Goal: Task Accomplishment & Management: Complete application form

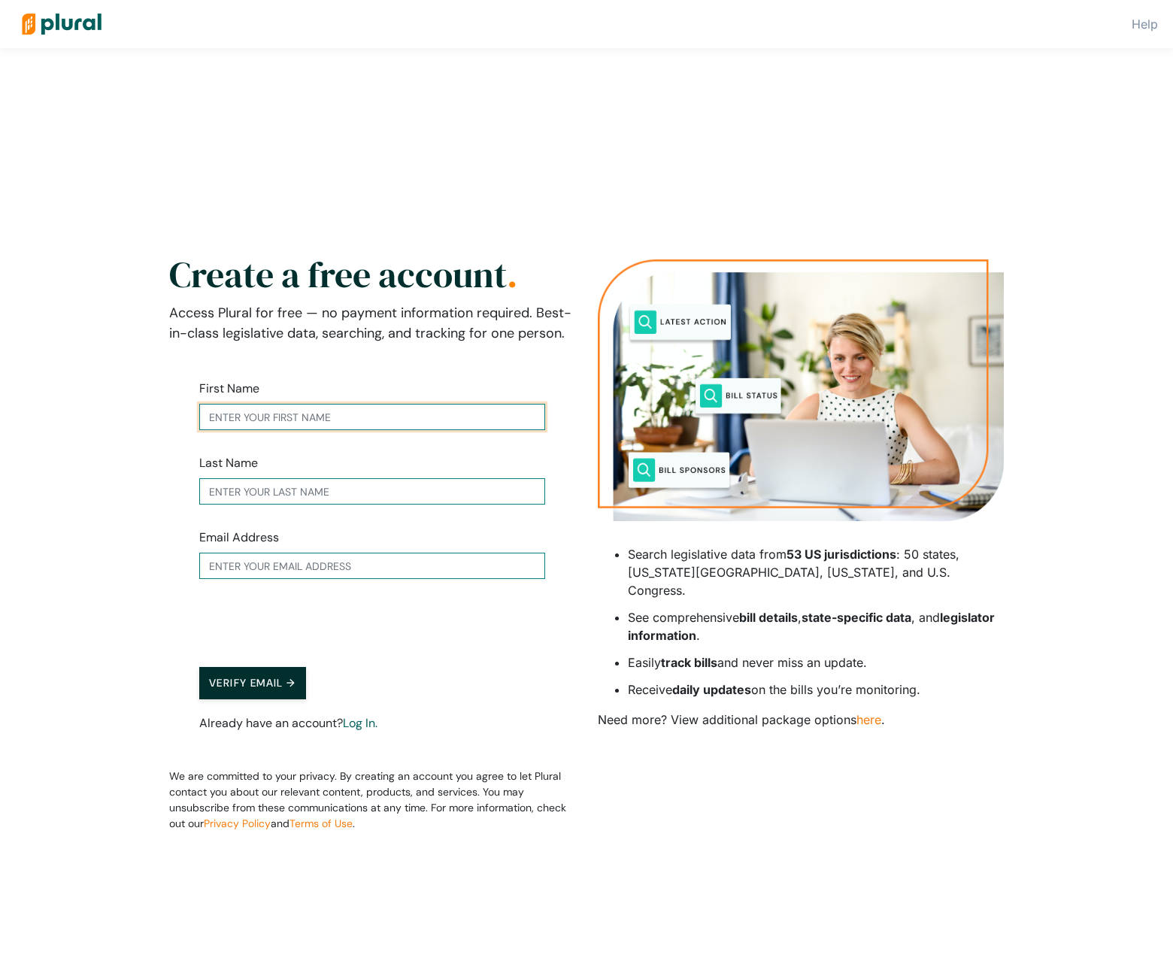
click at [341, 420] on input "text" at bounding box center [372, 417] width 346 height 26
type input "[PERSON_NAME]"
type input "[EMAIL_ADDRESS][DOMAIN_NAME]"
click at [285, 674] on button "Verify Email →" at bounding box center [252, 683] width 107 height 32
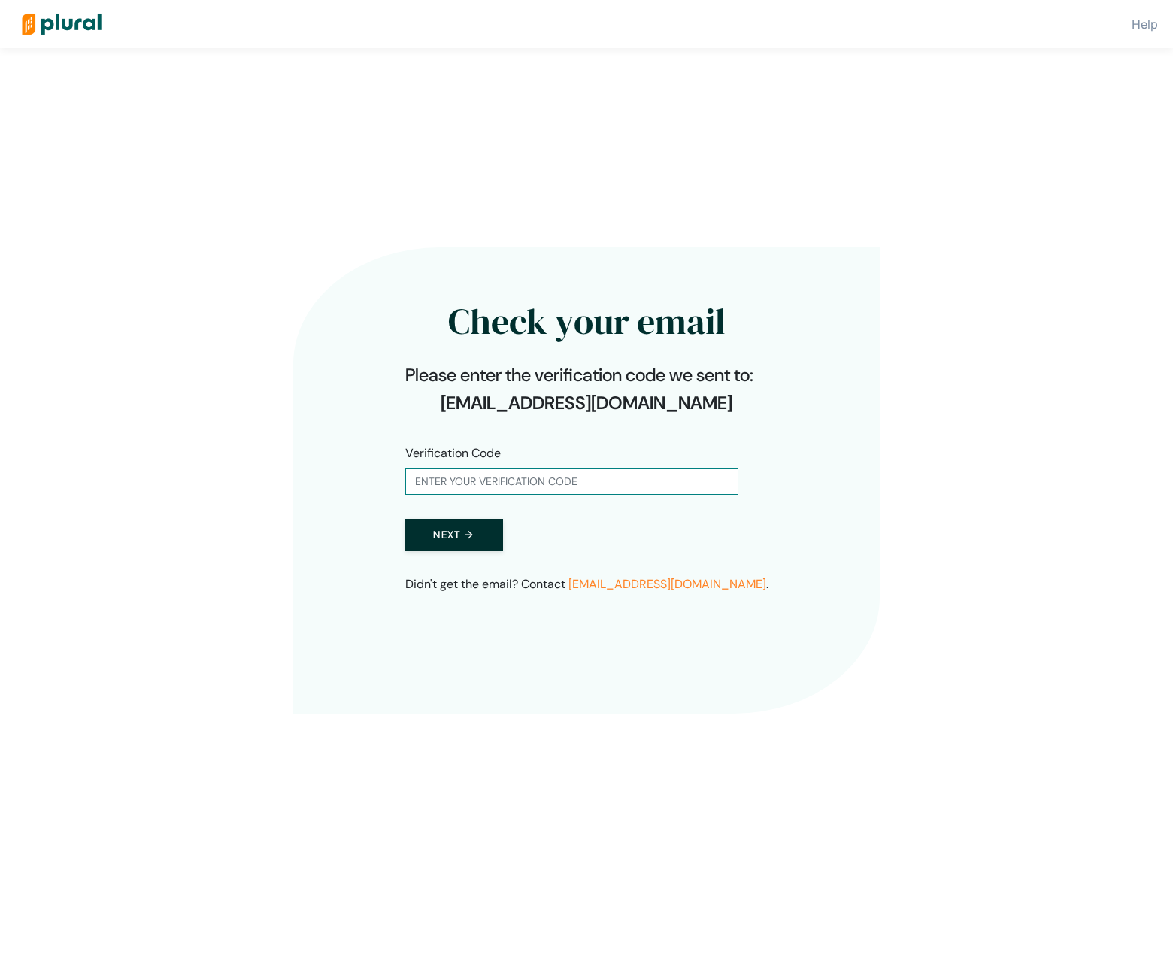
click at [423, 499] on form "Verification Code Next →" at bounding box center [586, 497] width 363 height 155
click at [432, 485] on input "text" at bounding box center [571, 482] width 333 height 26
paste input "365836"
type input "365836"
click at [441, 532] on button "Next →" at bounding box center [454, 535] width 98 height 32
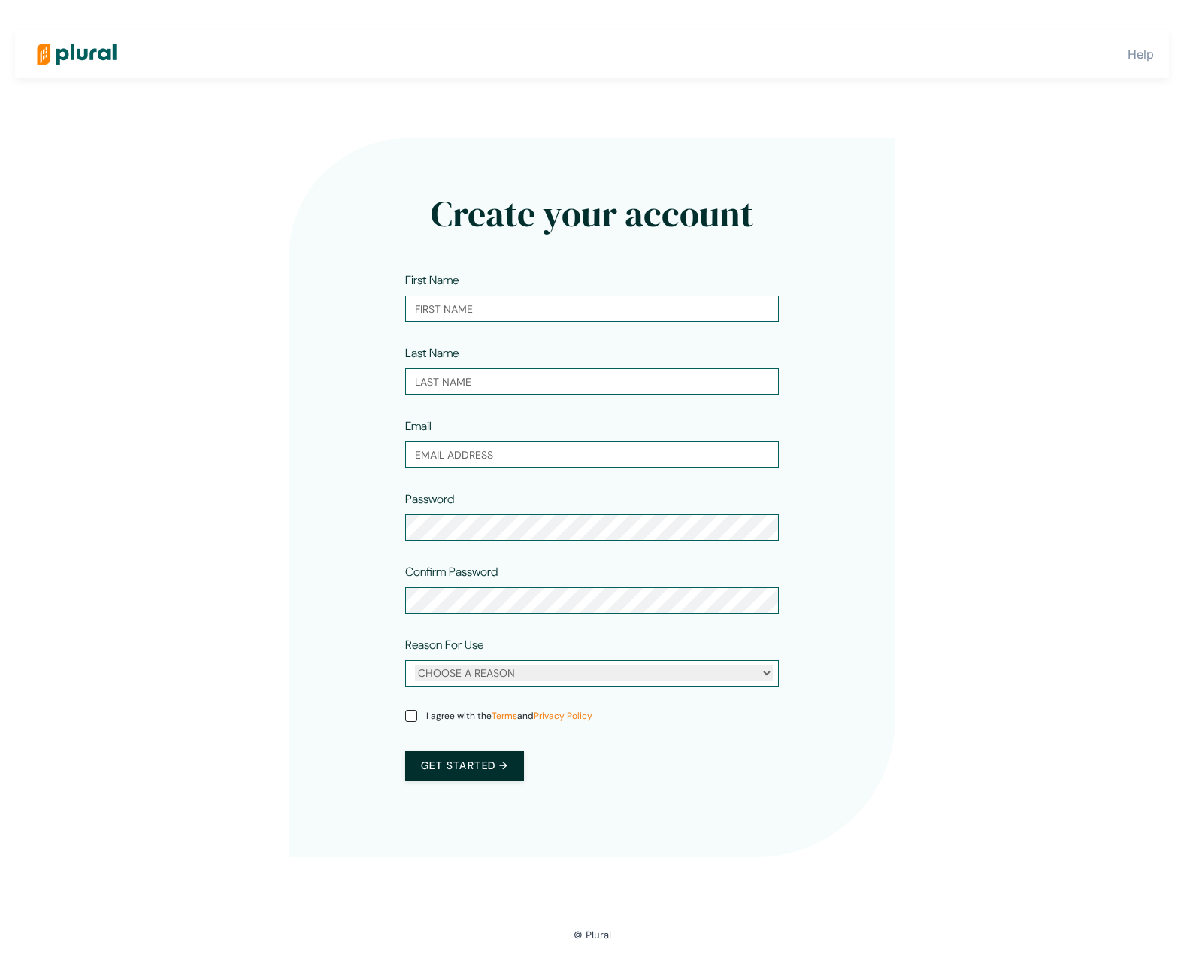
type input "[PERSON_NAME]"
type input "[EMAIL_ADDRESS][DOMAIN_NAME]"
click at [479, 766] on button "Get started →" at bounding box center [464, 765] width 119 height 29
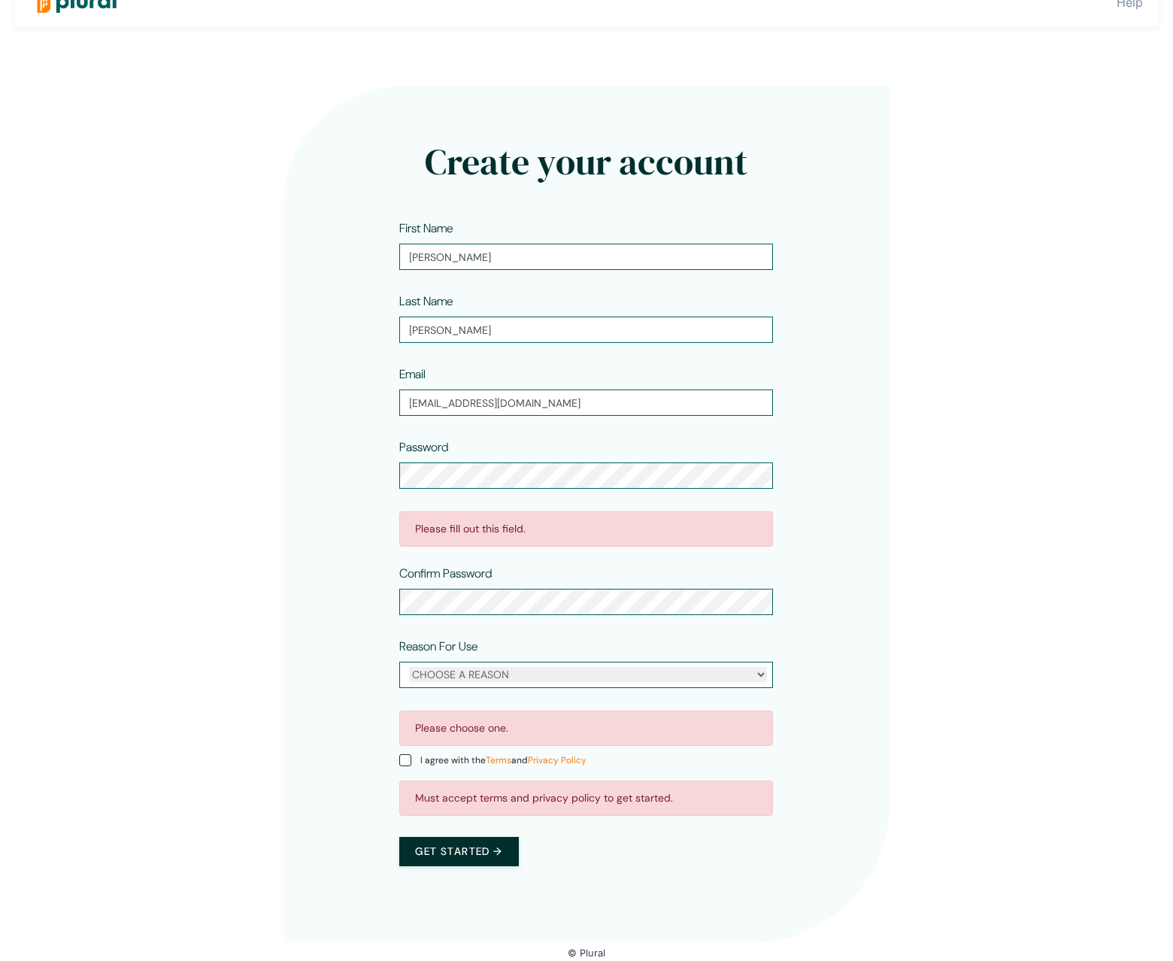
click at [405, 761] on input "I agree with the Terms and Privacy Policy" at bounding box center [405, 760] width 12 height 12
checkbox input "true"
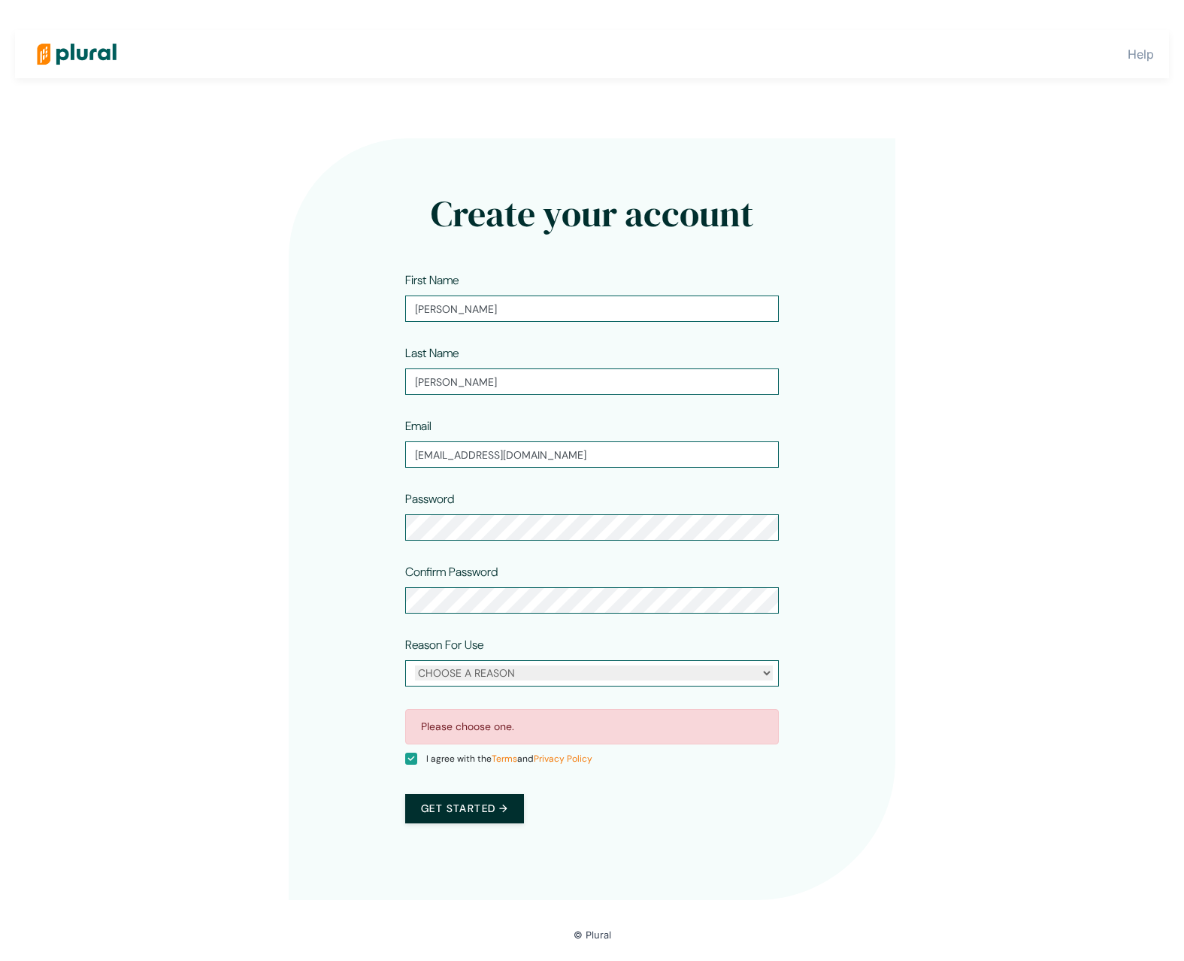
click at [599, 665] on div "CHOOSE A REASON Personal Professional" at bounding box center [592, 673] width 374 height 26
click at [599, 670] on select "CHOOSE A REASON Personal Professional" at bounding box center [594, 673] width 358 height 15
click at [415, 666] on select "CHOOSE A REASON Personal Professional" at bounding box center [594, 673] width 358 height 15
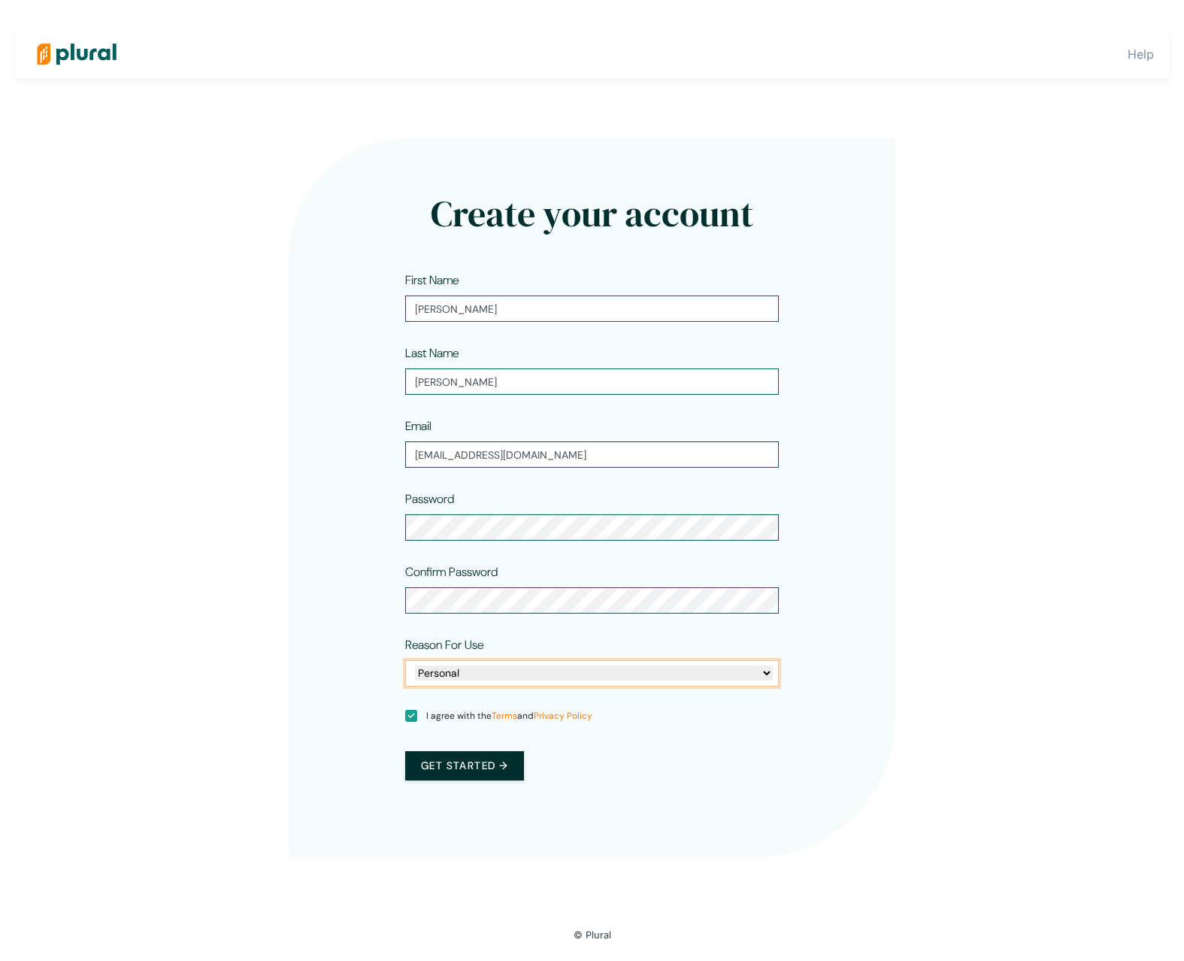
click at [500, 673] on select "CHOOSE A REASON Personal Professional" at bounding box center [594, 673] width 358 height 15
select select "professional"
click at [415, 666] on select "CHOOSE A REASON Personal Professional" at bounding box center [594, 673] width 358 height 15
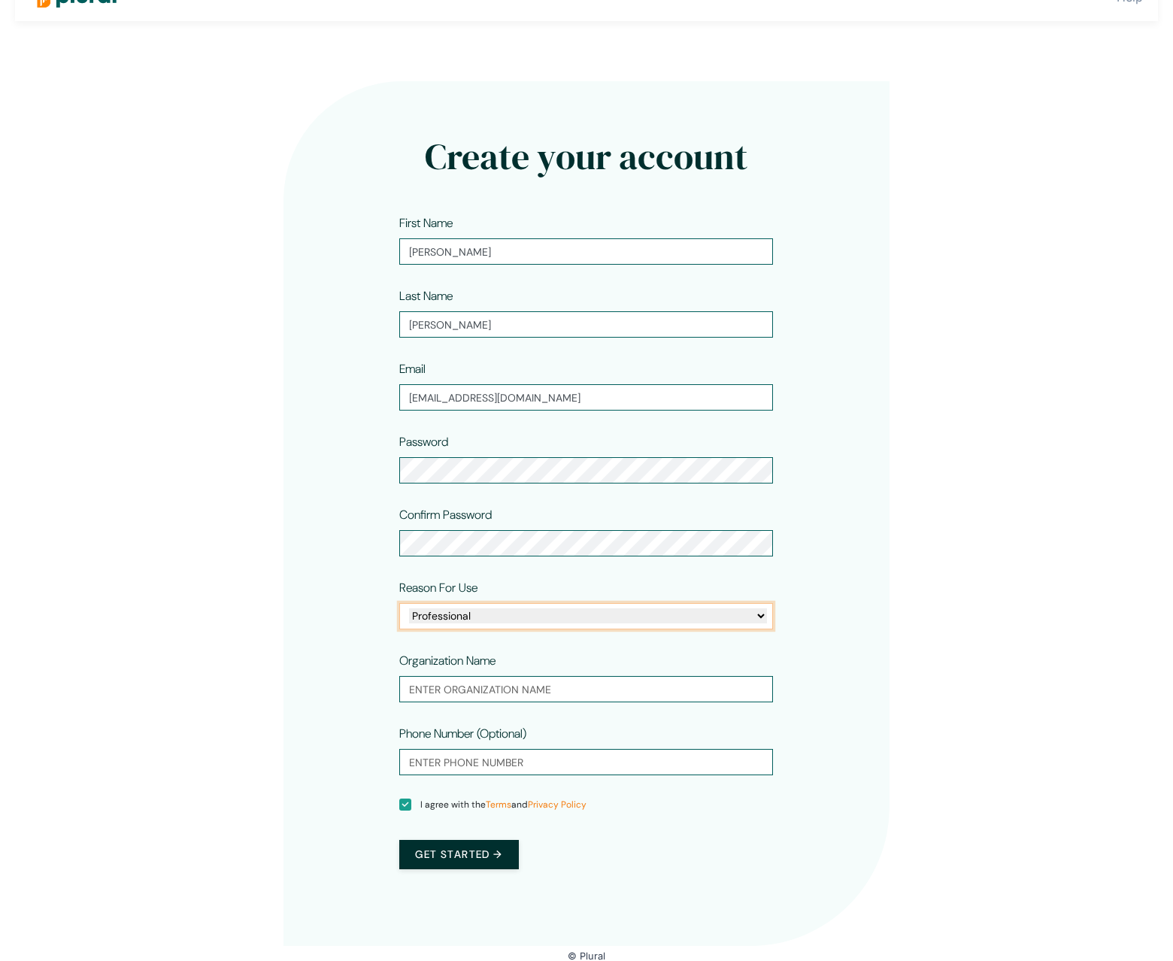
scroll to position [60, 0]
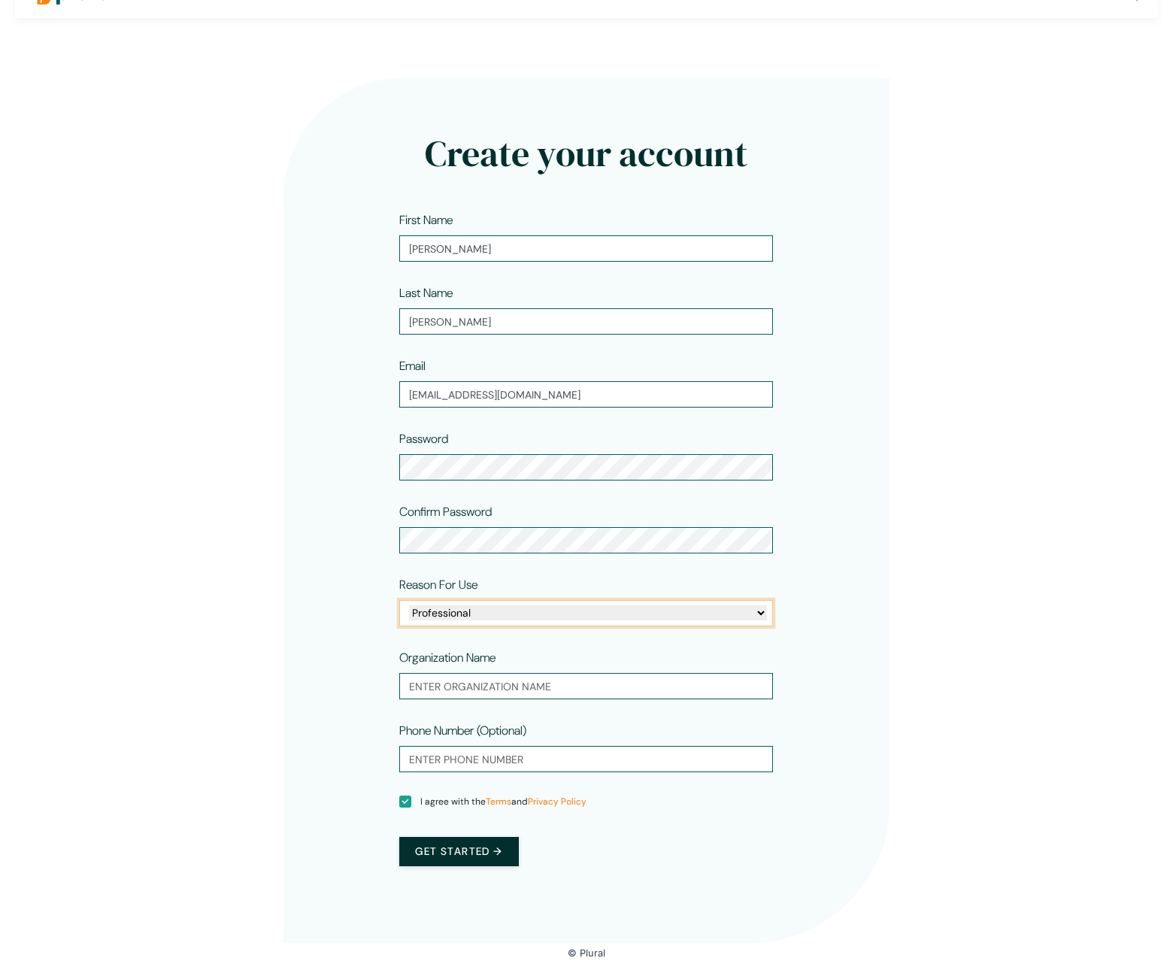
click at [523, 617] on select "CHOOSE A REASON Personal Professional" at bounding box center [588, 612] width 358 height 15
click at [505, 691] on input "text" at bounding box center [586, 686] width 374 height 26
type input "Fourscore"
click at [468, 856] on button "Get started →" at bounding box center [458, 851] width 119 height 29
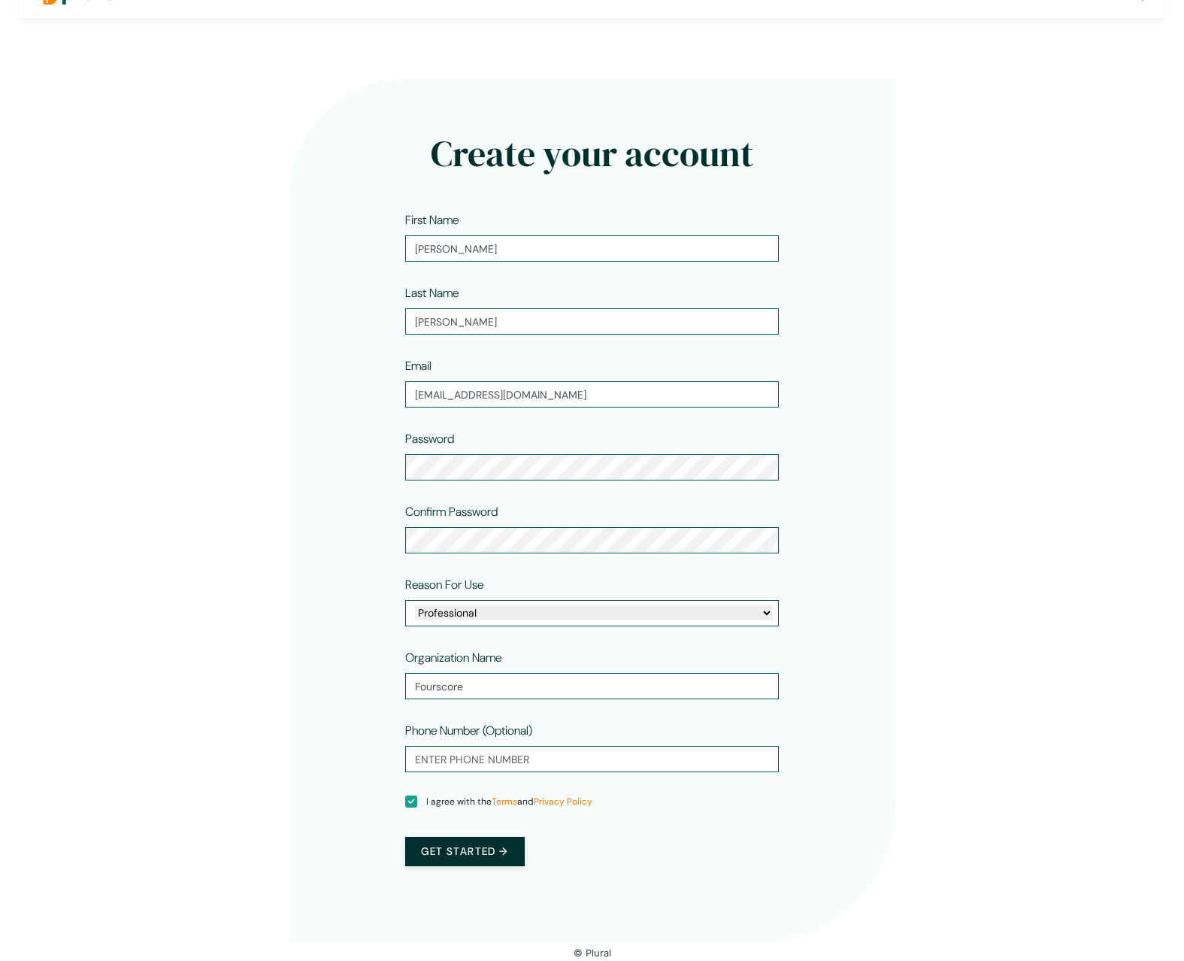
scroll to position [0, 0]
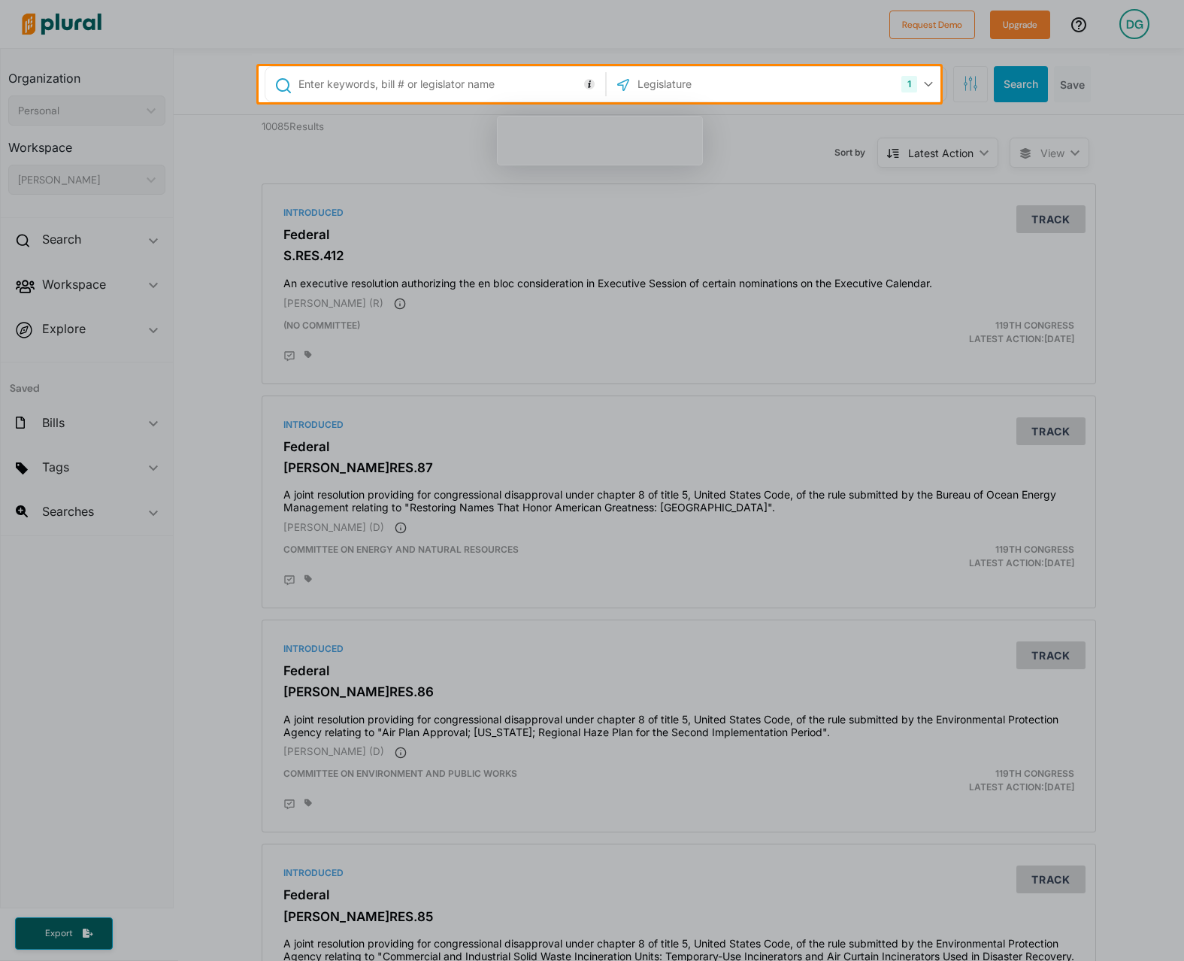
click at [371, 142] on div at bounding box center [592, 531] width 1184 height 859
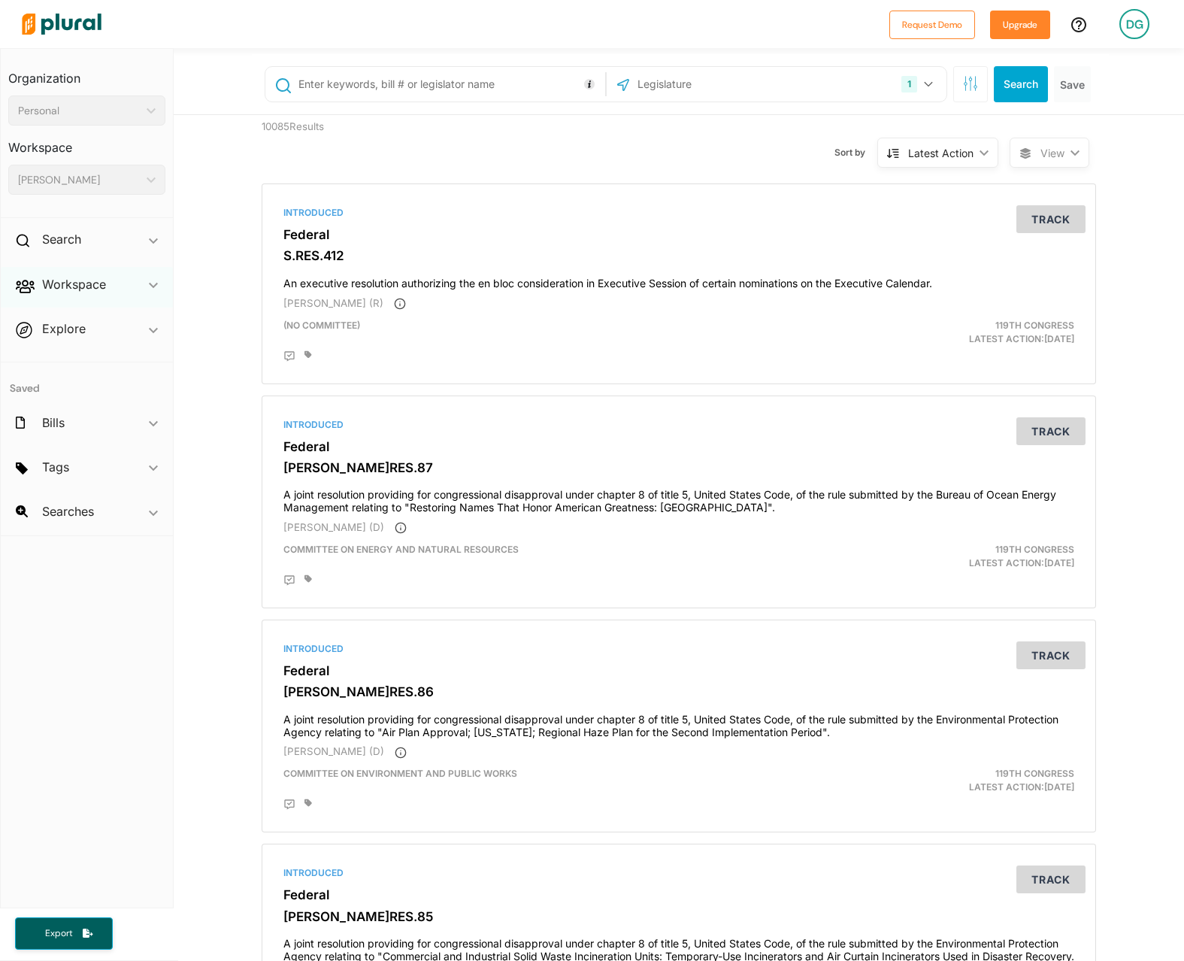
click at [150, 290] on span "ic_keyboard_arrow_down" at bounding box center [153, 287] width 9 height 23
click at [150, 290] on polygon at bounding box center [153, 288] width 9 height 5
click at [1084, 20] on icon at bounding box center [1079, 24] width 15 height 15
click at [123, 514] on span "Searches ic_keyboard_arrow_down No saved searches" at bounding box center [87, 514] width 172 height 41
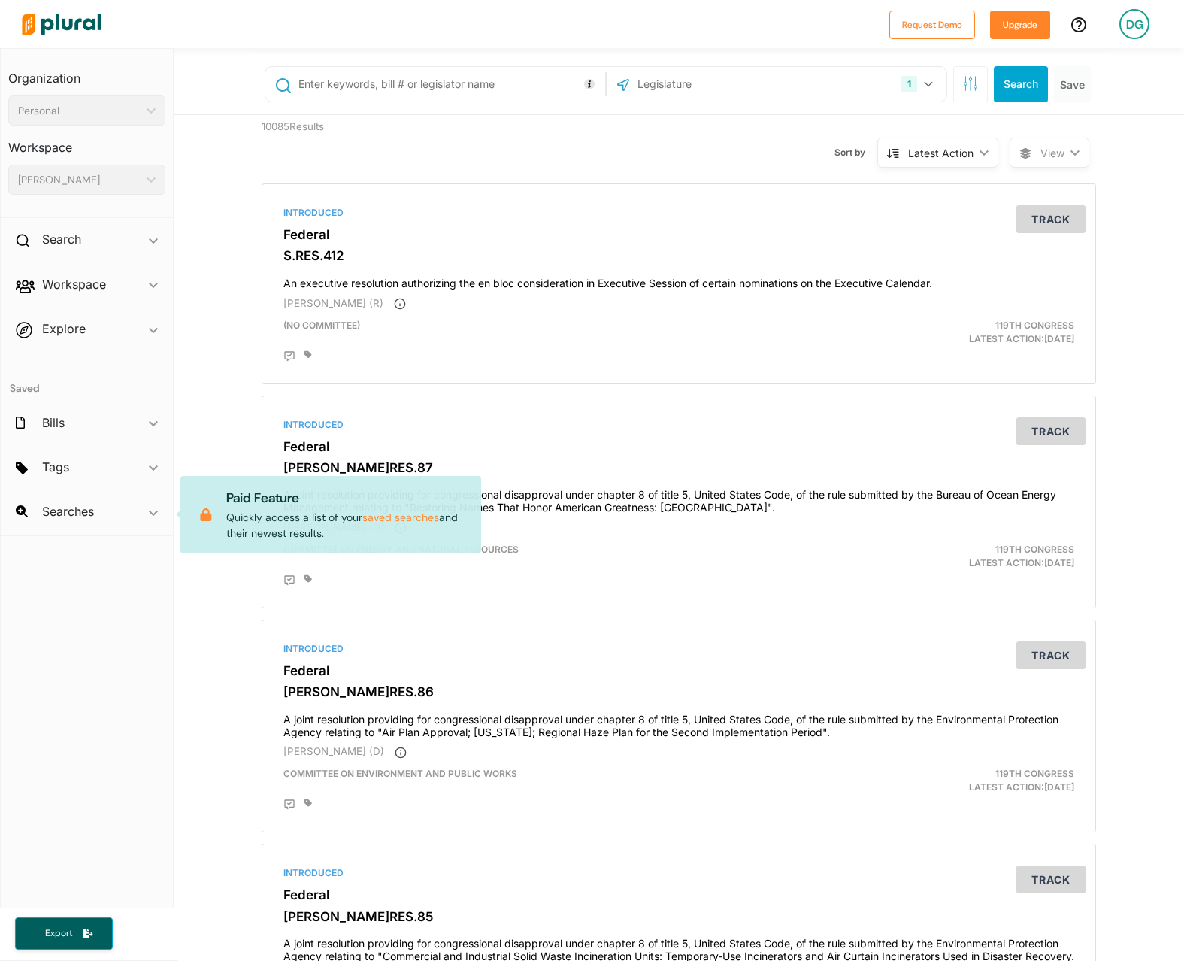
click at [153, 466] on span "Tags ic_keyboard_arrow_down No tags" at bounding box center [87, 470] width 172 height 41
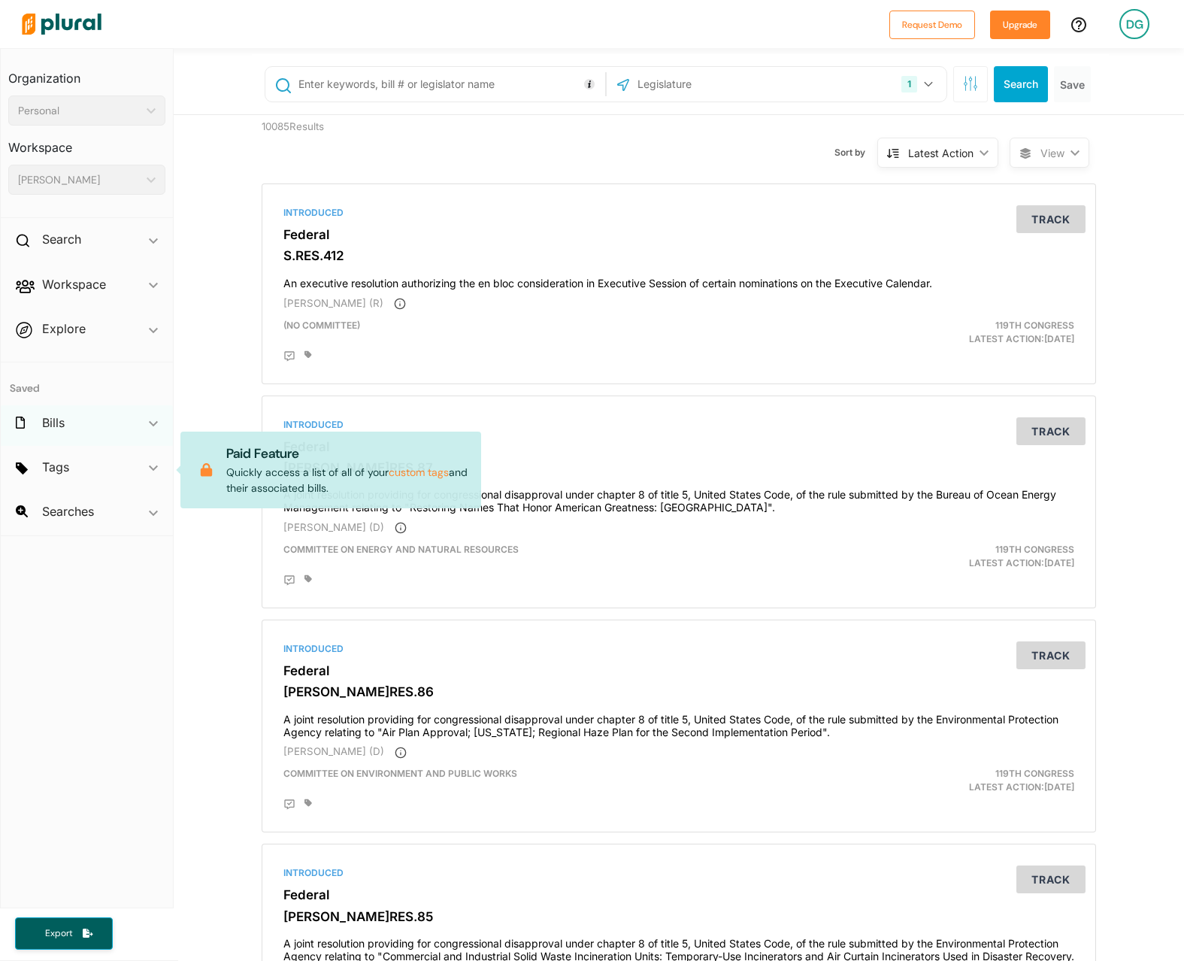
click at [153, 417] on span "ic_keyboard_arrow_down" at bounding box center [153, 425] width 9 height 23
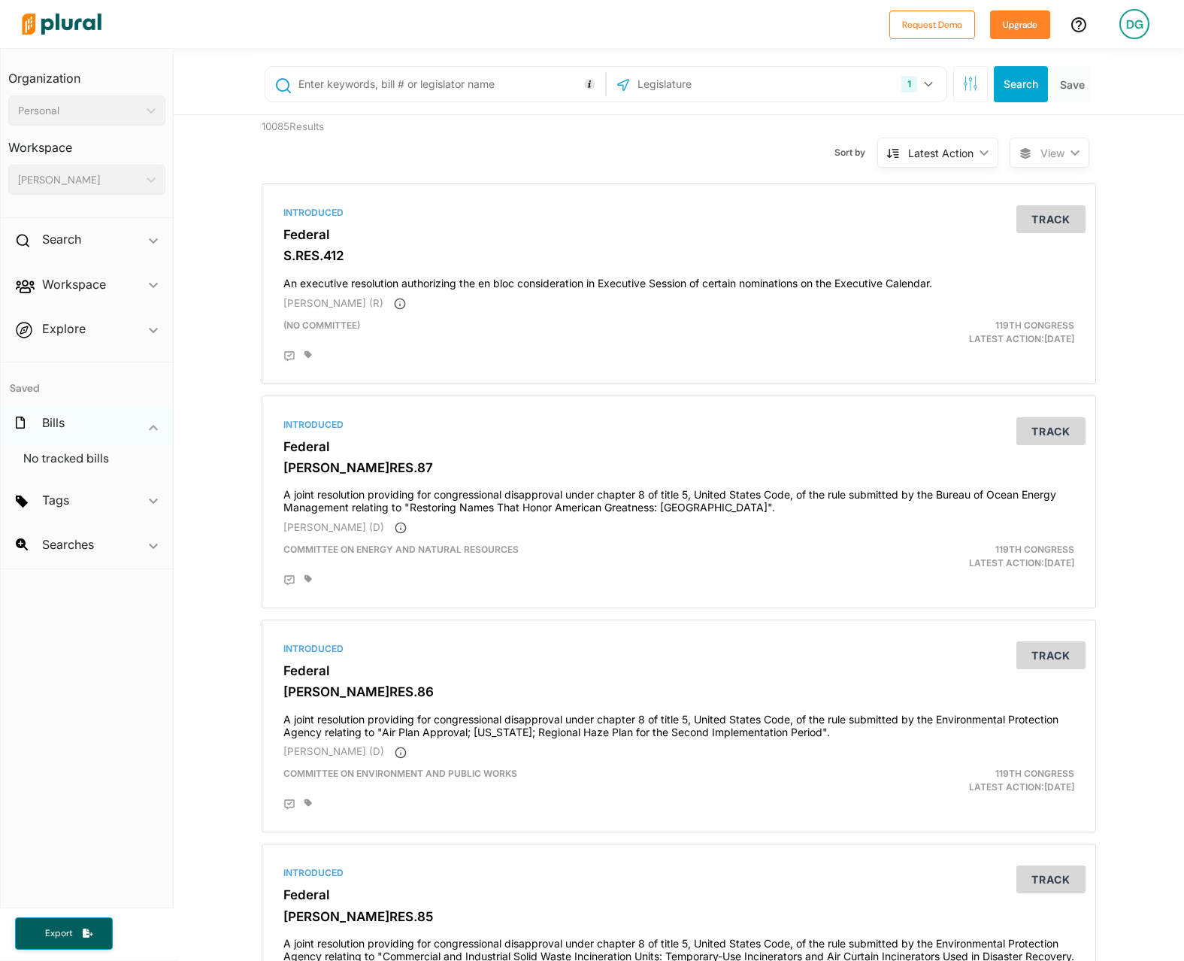
click at [153, 417] on span "ic_keyboard_arrow_down" at bounding box center [153, 425] width 9 height 23
click at [159, 114] on div "Personal ic_keyboard_arrow_down" at bounding box center [86, 111] width 157 height 30
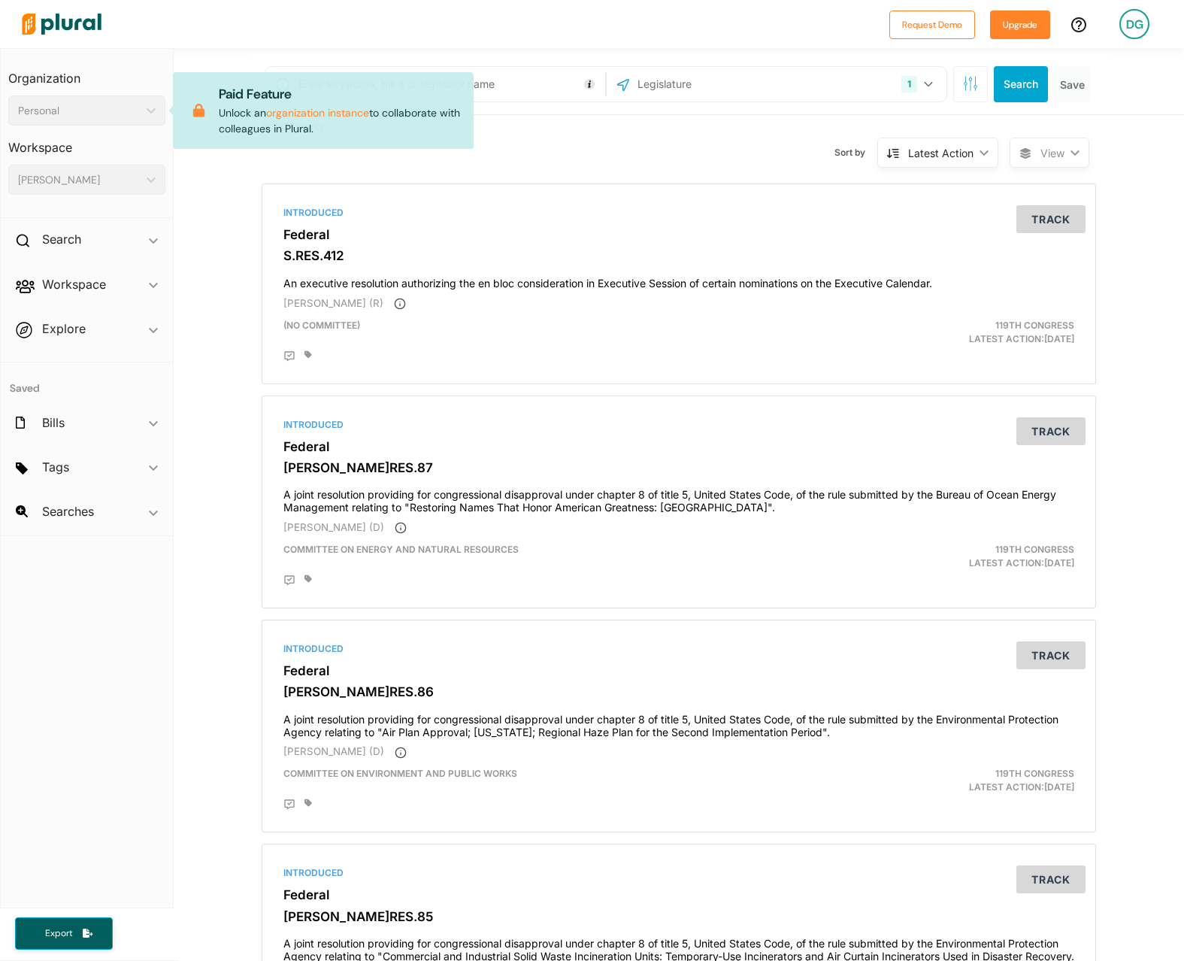
click at [134, 138] on h3 "Workspace" at bounding box center [86, 142] width 157 height 33
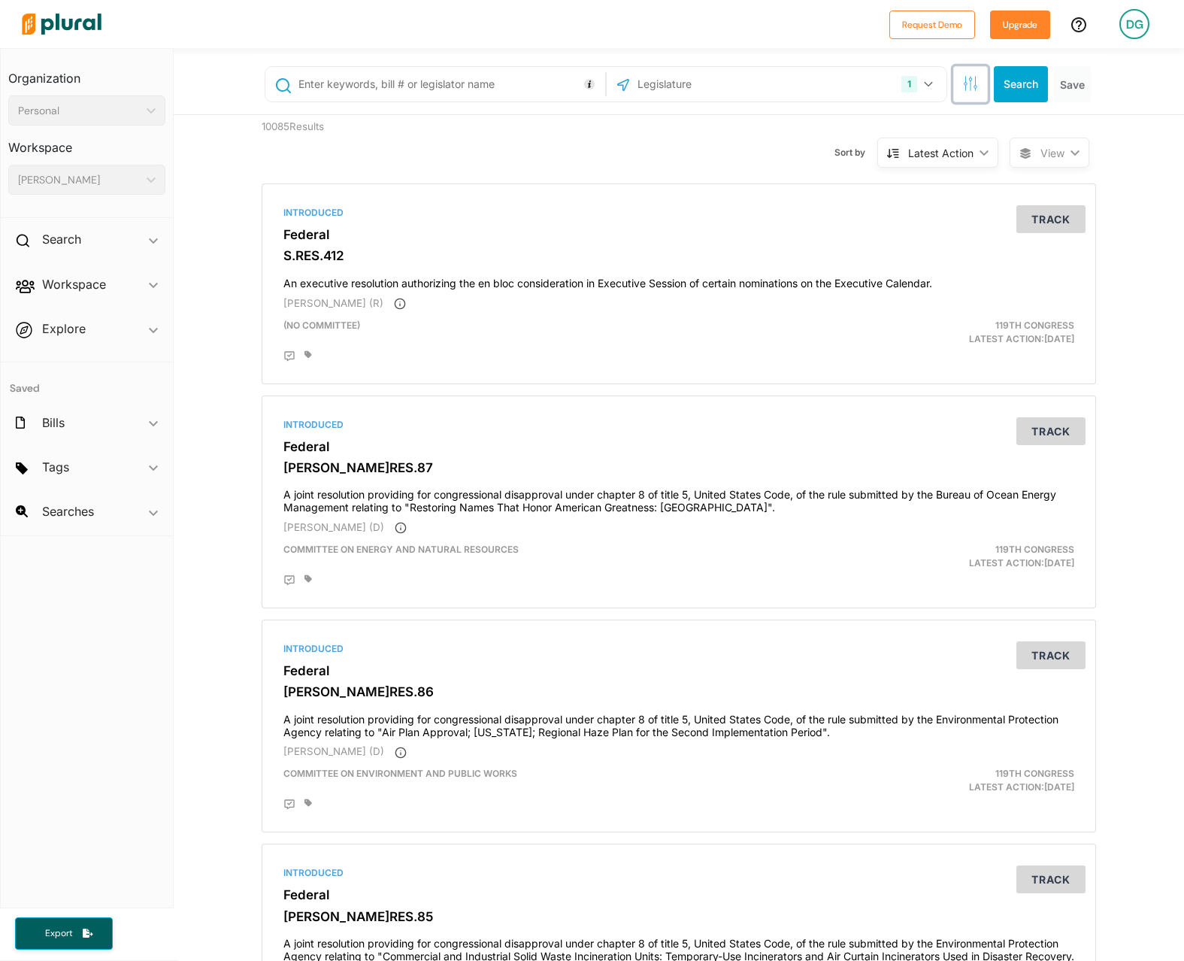
click at [963, 83] on icon "button" at bounding box center [970, 83] width 15 height 15
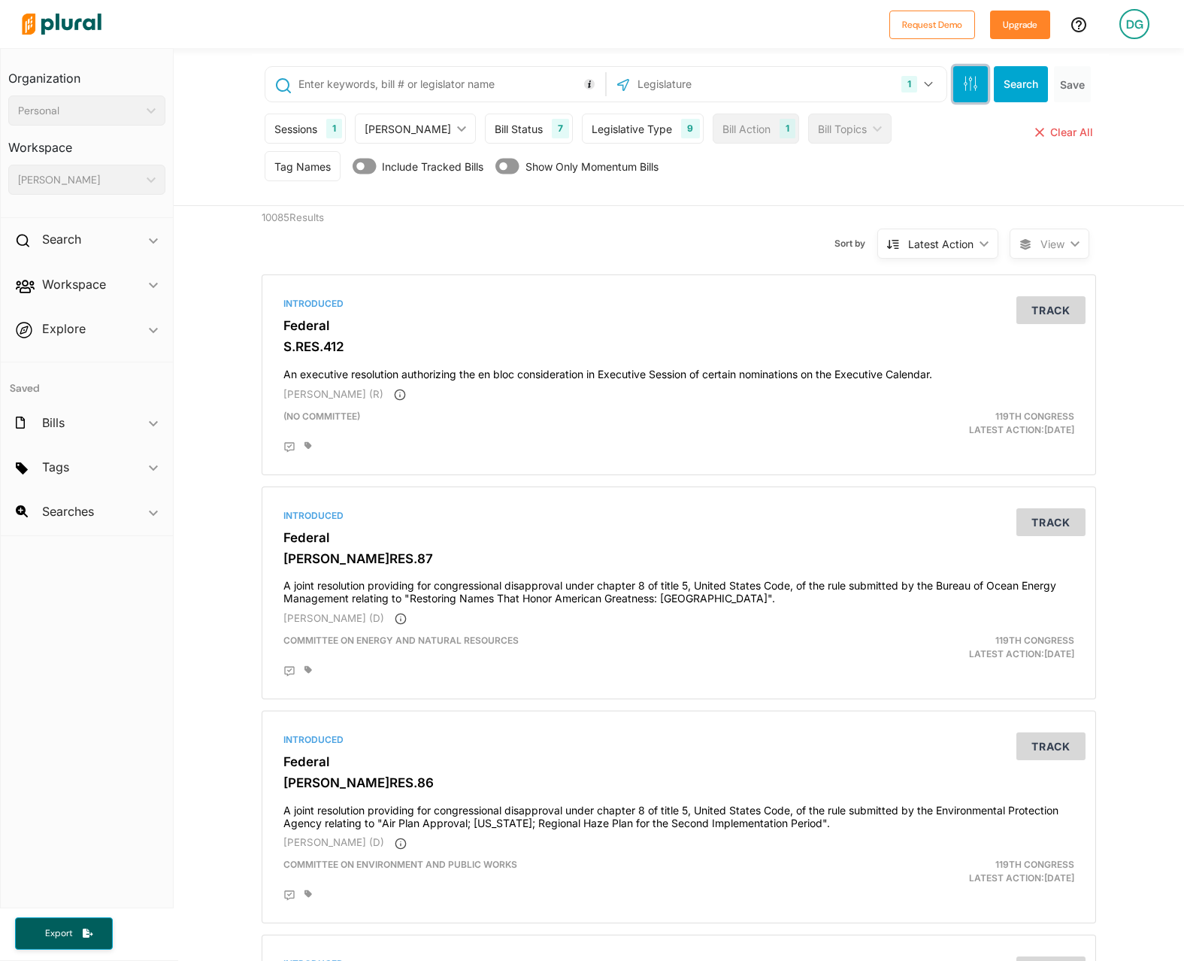
click at [963, 83] on icon "button" at bounding box center [970, 83] width 15 height 15
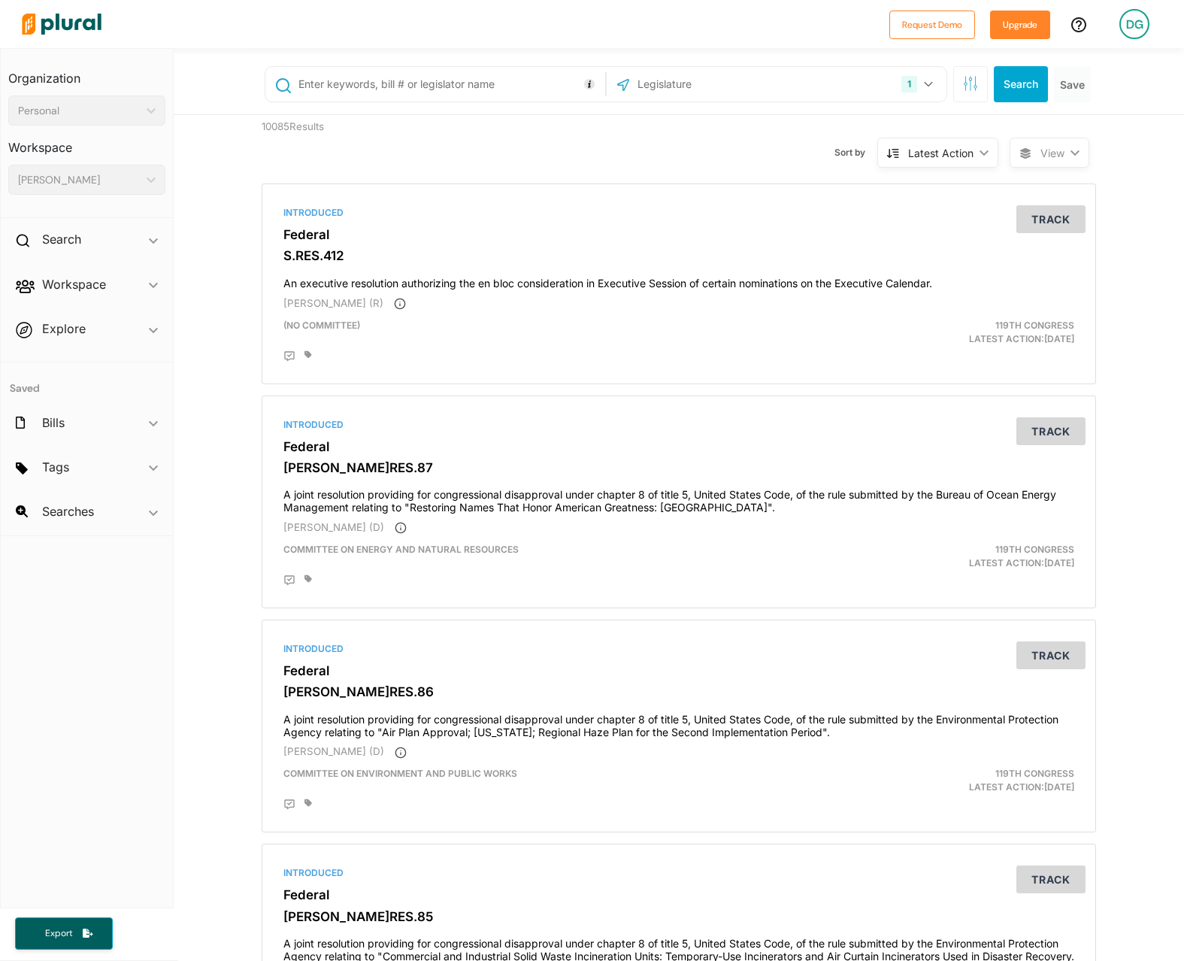
click at [1079, 29] on icon at bounding box center [1079, 24] width 15 height 15
click at [82, 17] on img at bounding box center [61, 24] width 105 height 53
click at [1130, 28] on div "DG" at bounding box center [1135, 24] width 30 height 30
click at [1123, 61] on link "Account Settings" at bounding box center [1095, 67] width 132 height 38
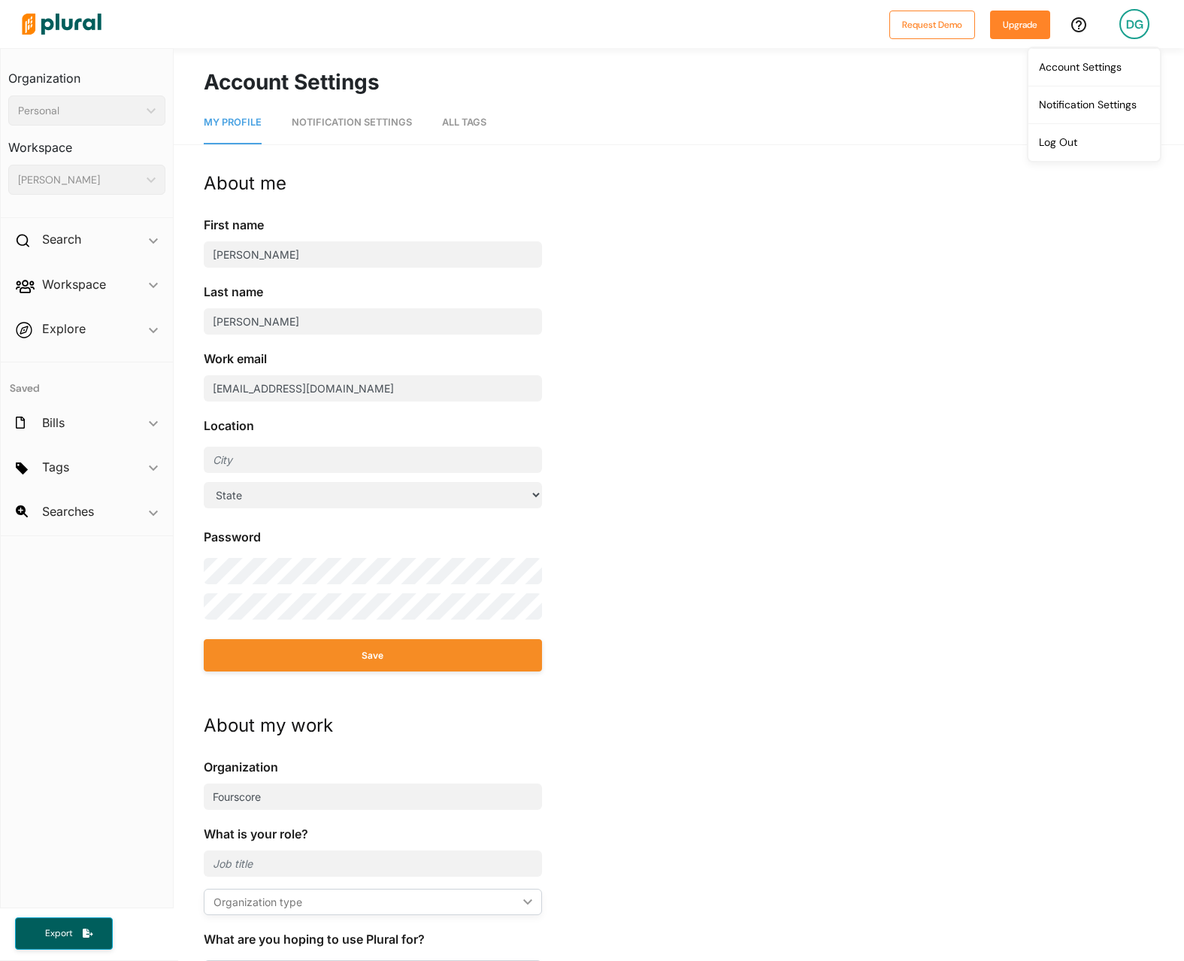
click at [151, 328] on span "Explore ic_keyboard_arrow_down Overview" at bounding box center [87, 331] width 172 height 41
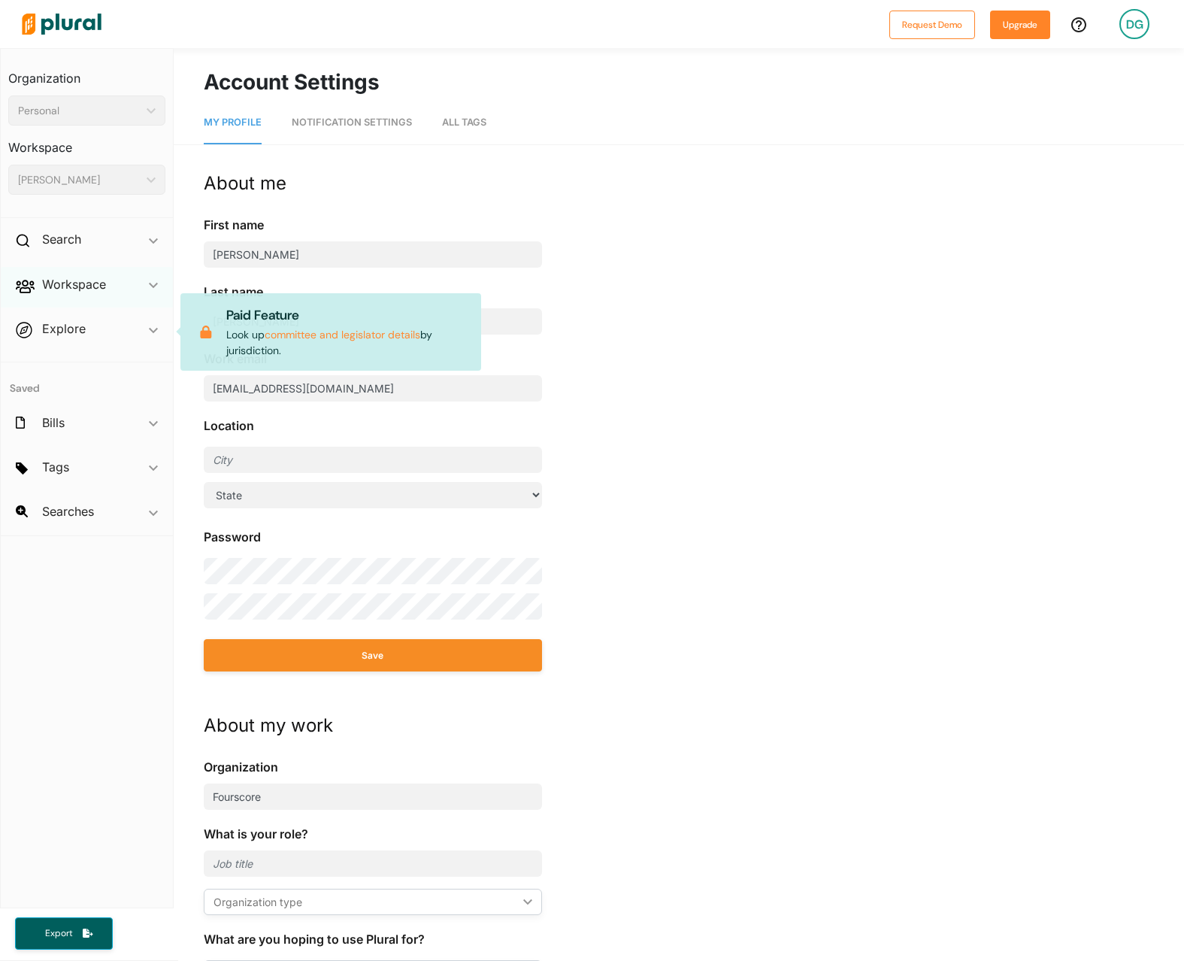
click at [150, 269] on div "Workspace ic_keyboard_arrow_down" at bounding box center [87, 287] width 172 height 41
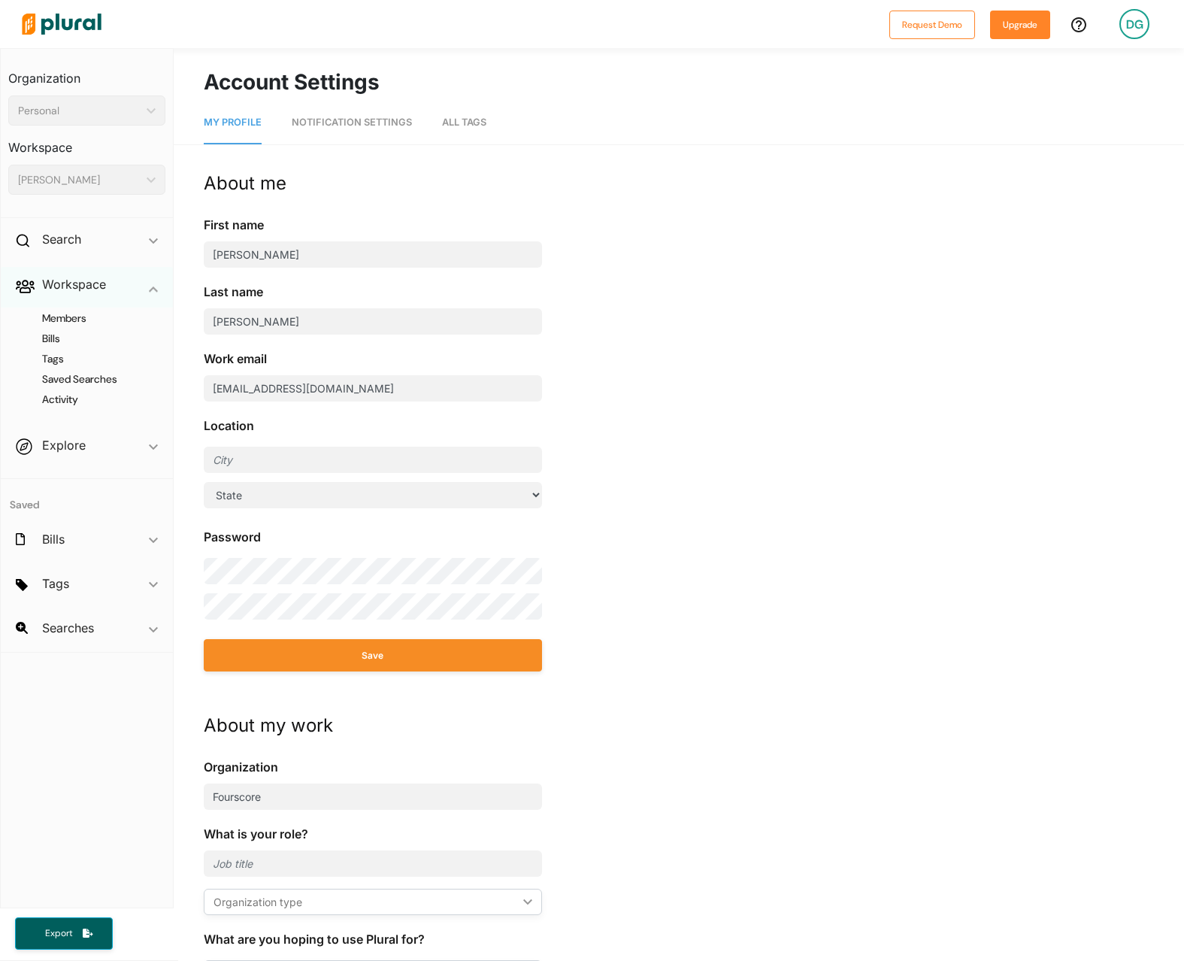
click at [150, 281] on span "ic_keyboard_arrow_down" at bounding box center [153, 287] width 9 height 23
click at [998, 24] on button "Upgrade" at bounding box center [1020, 25] width 60 height 29
click at [143, 244] on div "Search ic_keyboard_arrow_down" at bounding box center [87, 242] width 172 height 41
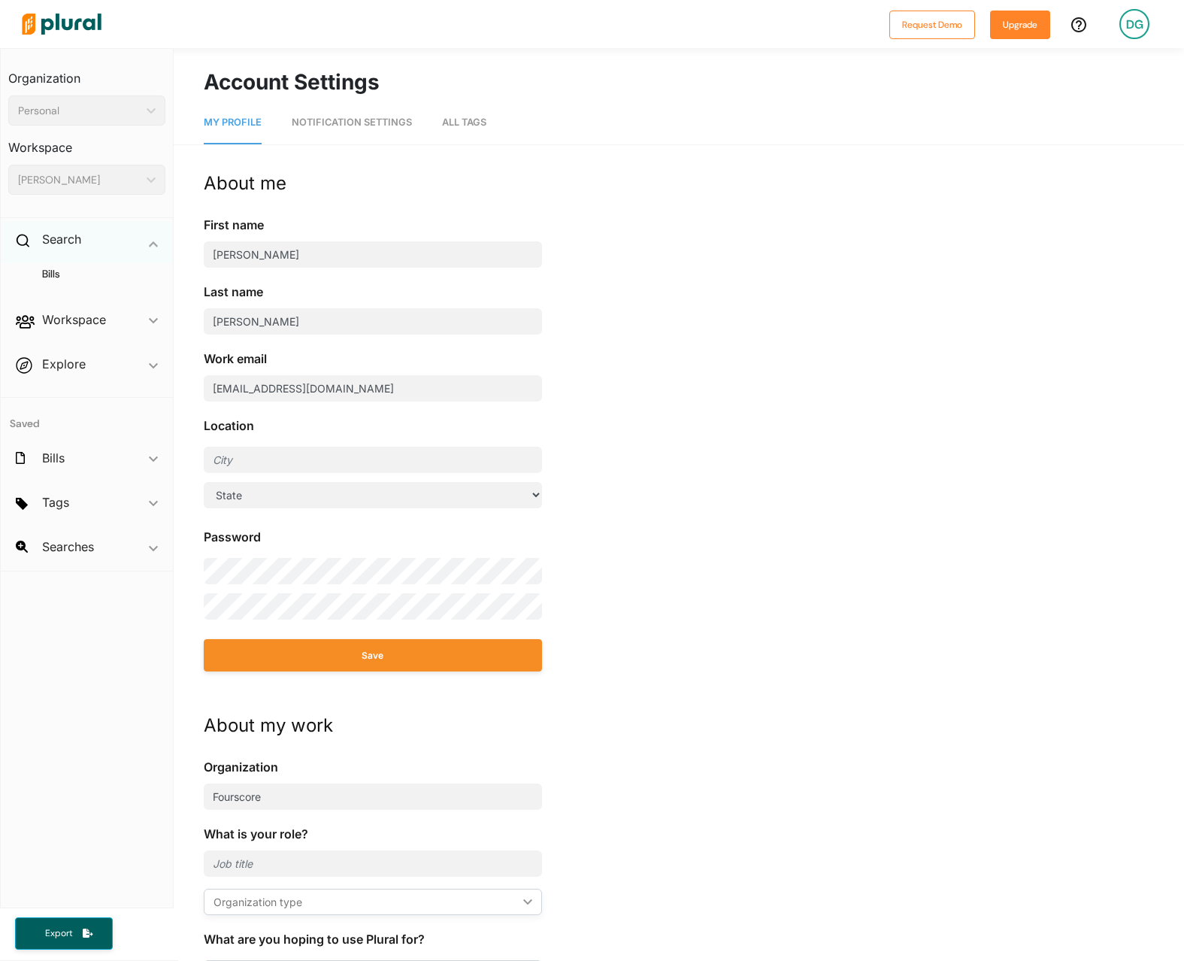
click at [143, 244] on div "Search ic_keyboard_arrow_down" at bounding box center [87, 242] width 172 height 41
click at [97, 944] on button "Export" at bounding box center [64, 933] width 98 height 32
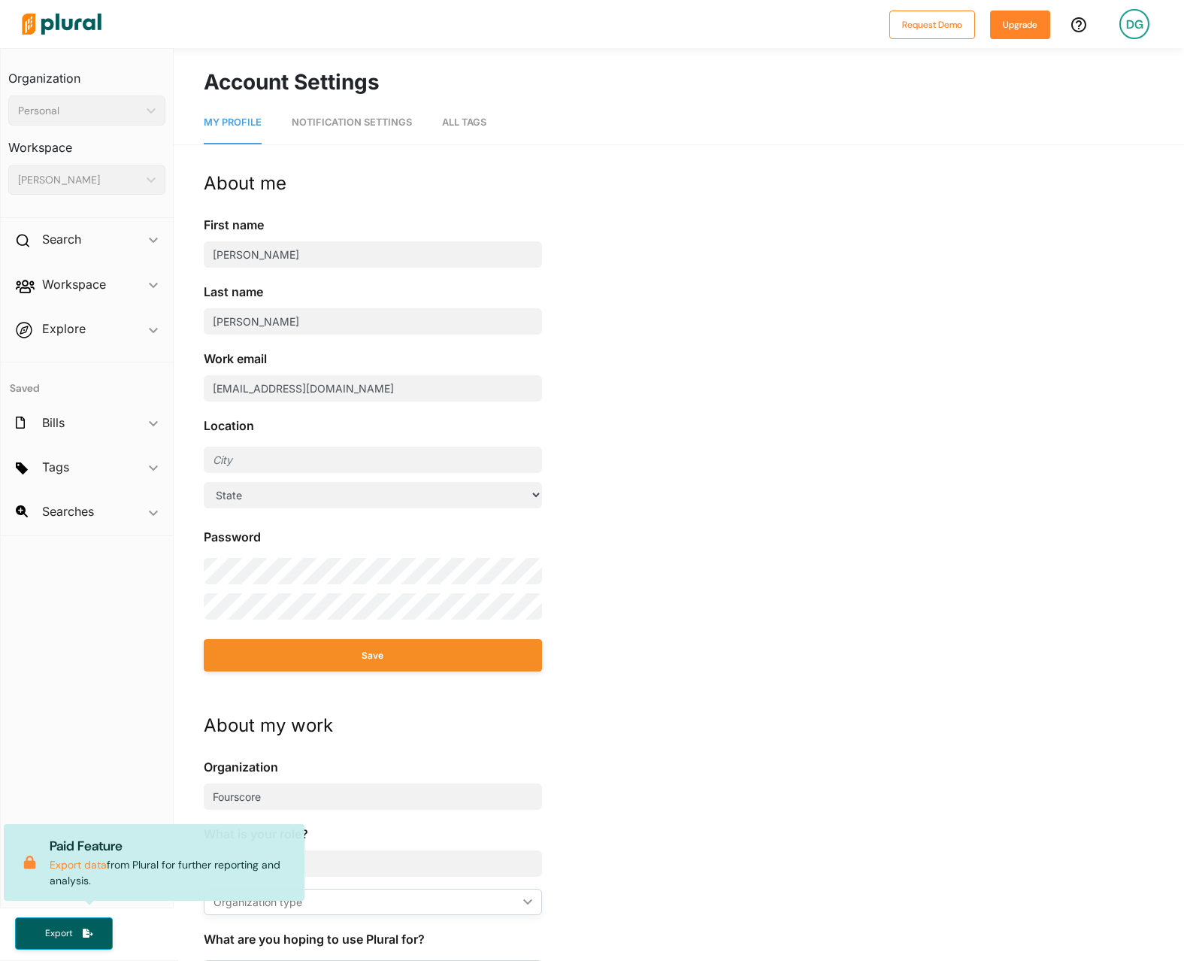
click at [105, 672] on nav "Organization Personal ic_keyboard_arrow_down Personal Fourscore Workspace [PERS…" at bounding box center [87, 478] width 174 height 860
